Goal: Task Accomplishment & Management: Use online tool/utility

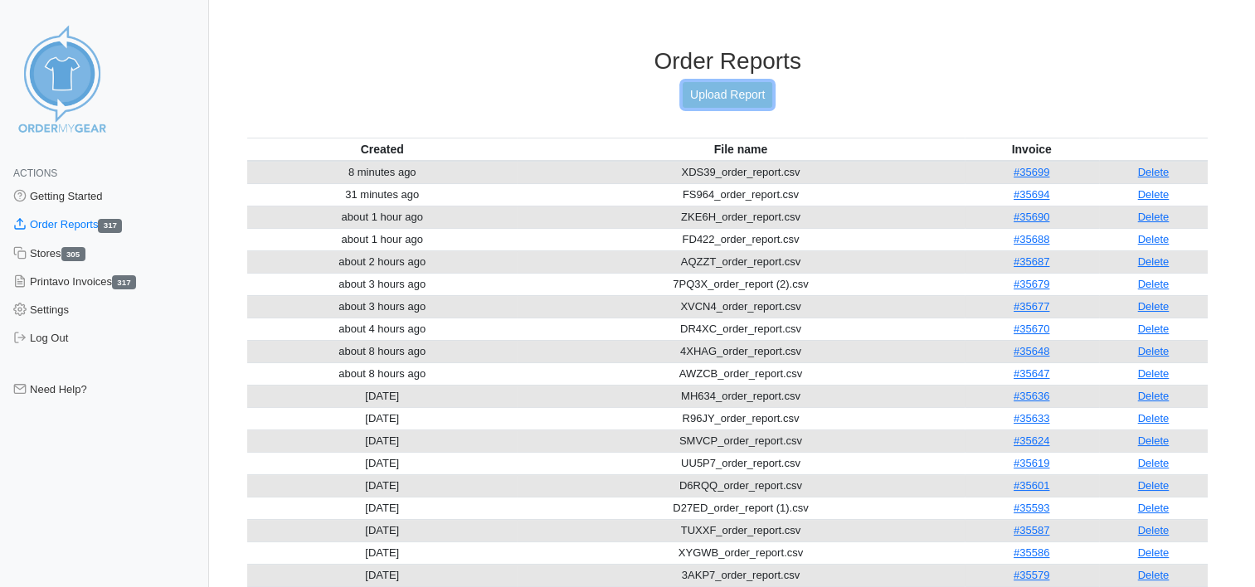
click at [733, 93] on link "Upload Report" at bounding box center [727, 95] width 90 height 26
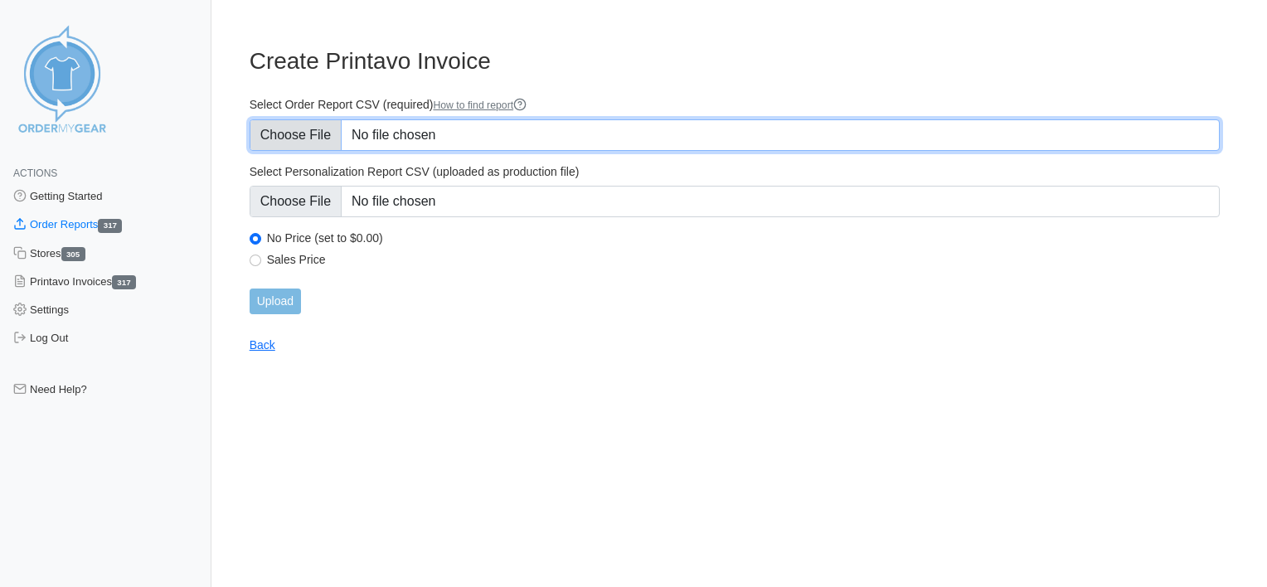
click at [434, 139] on input "Select Order Report CSV (required) How to find report" at bounding box center [735, 135] width 970 height 32
type input "C:\fakepath\D3FT7_order_report.csv"
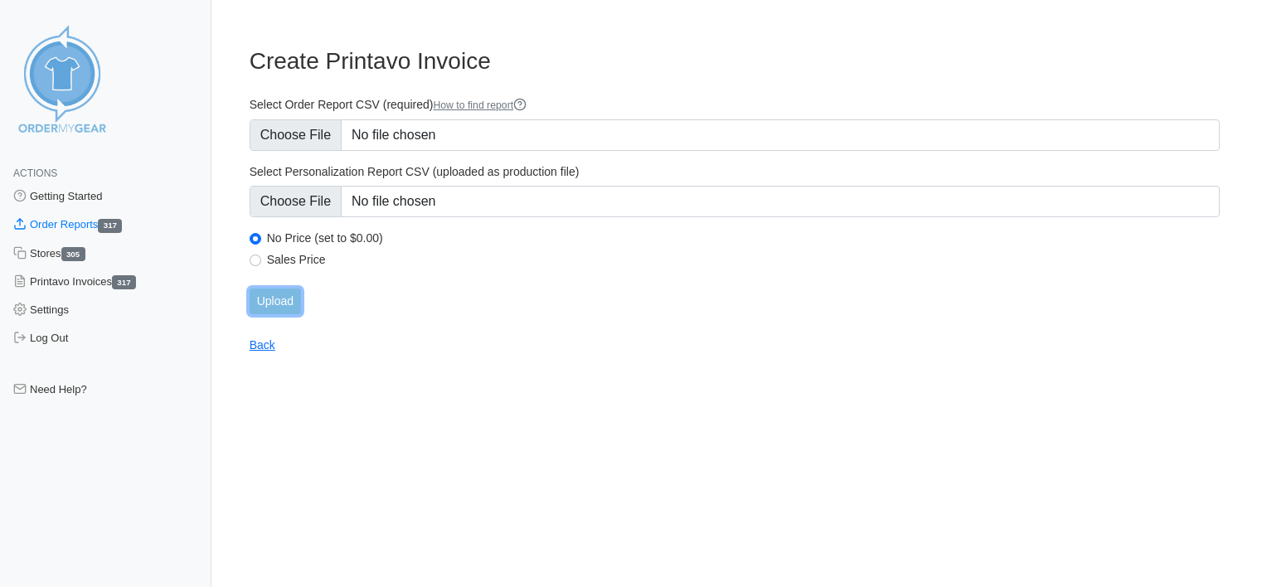
click at [269, 299] on input "Upload" at bounding box center [275, 302] width 51 height 26
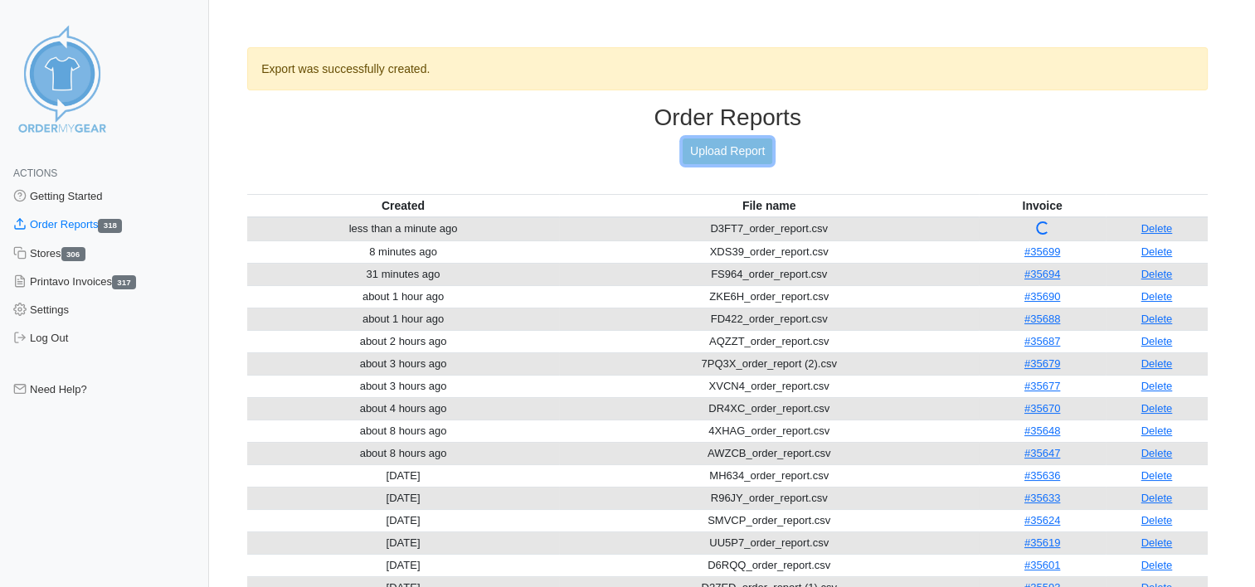
click at [745, 153] on link "Upload Report" at bounding box center [727, 151] width 90 height 26
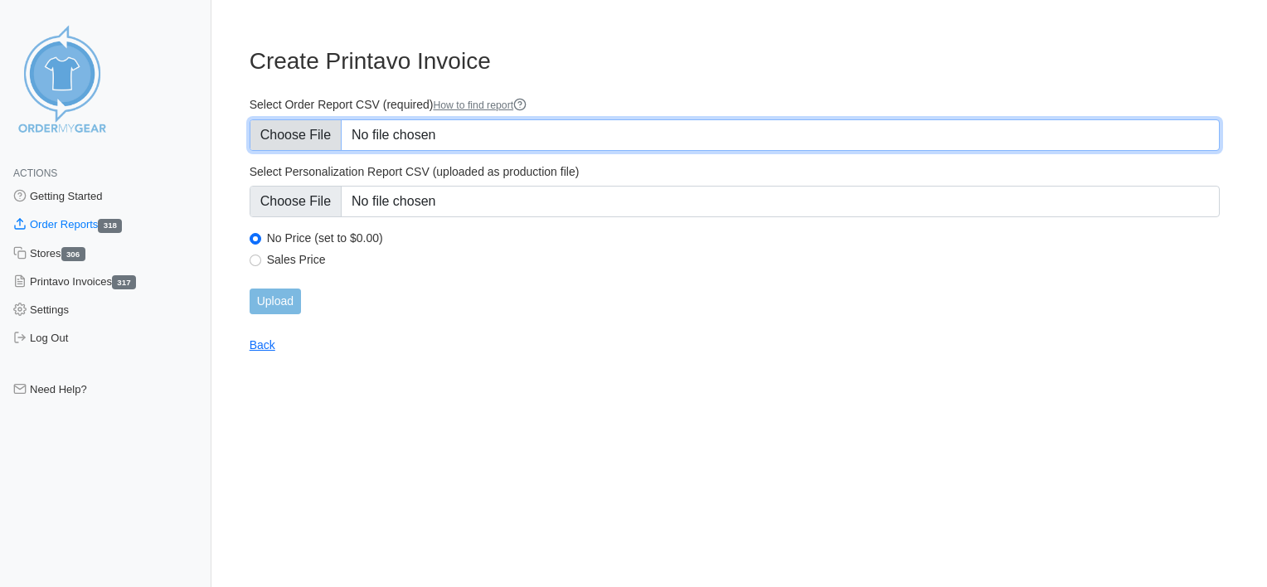
click at [421, 136] on input "Select Order Report CSV (required) How to find report" at bounding box center [735, 135] width 970 height 32
type input "C:\fakepath\D3FT7_order_report.csv"
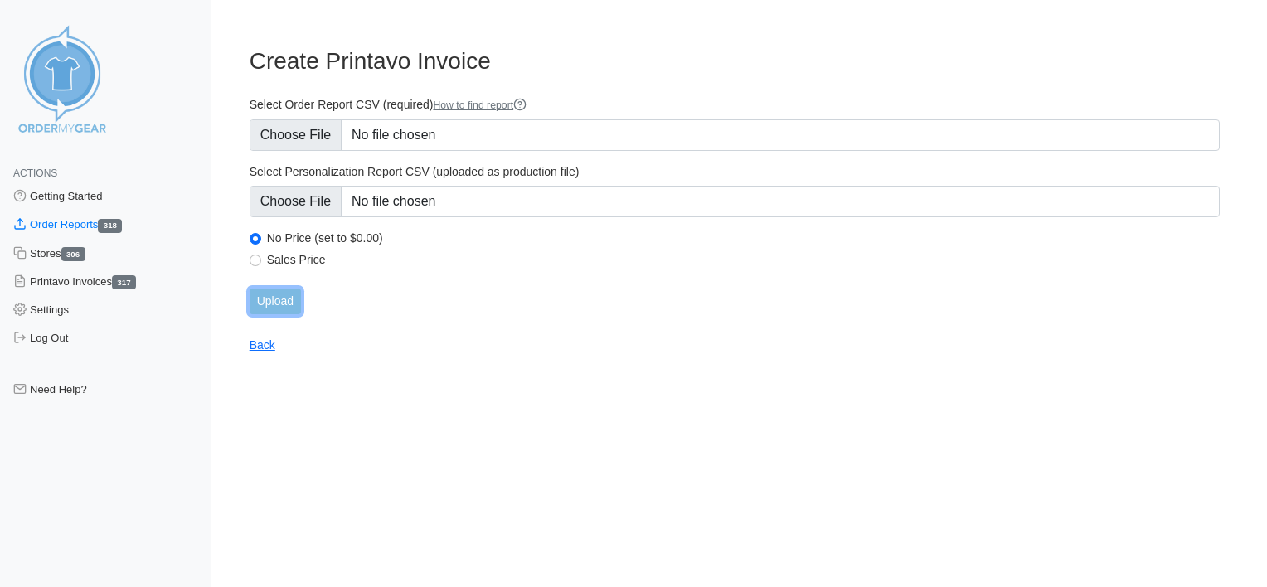
click at [282, 295] on input "Upload" at bounding box center [275, 302] width 51 height 26
